Goal: Navigation & Orientation: Find specific page/section

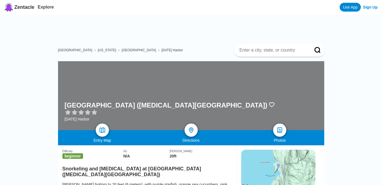
scroll to position [2, 0]
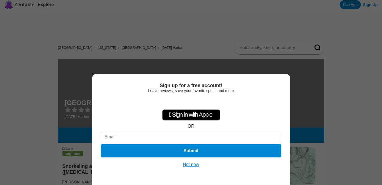
click at [195, 166] on button "Not now" at bounding box center [191, 165] width 20 height 6
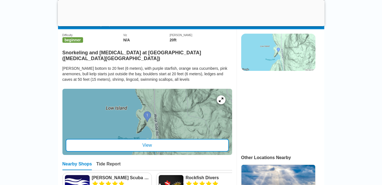
scroll to position [152, 0]
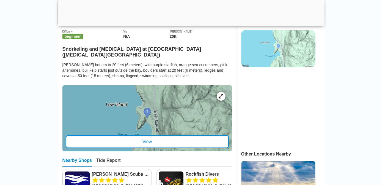
click at [148, 106] on div at bounding box center [147, 118] width 170 height 66
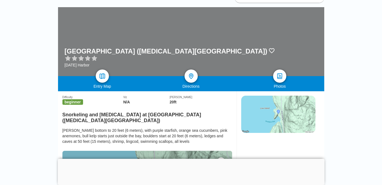
scroll to position [44, 0]
